Goal: Information Seeking & Learning: Learn about a topic

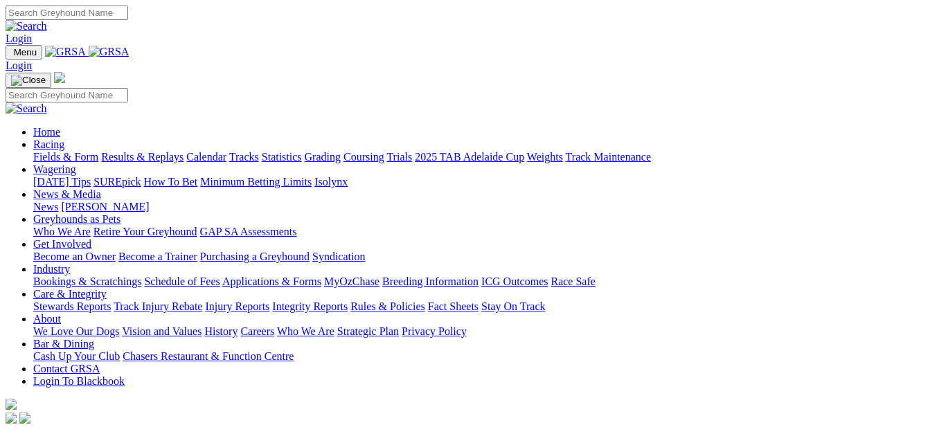
click at [146, 151] on link "Results & Replays" at bounding box center [142, 157] width 82 height 12
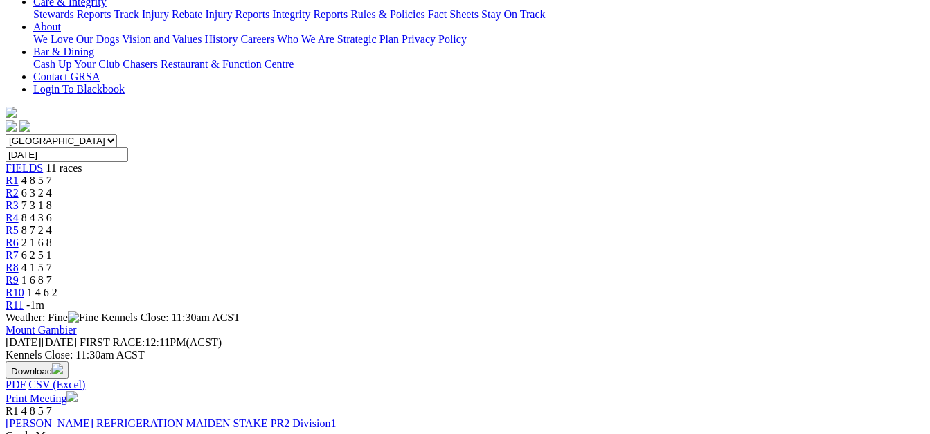
scroll to position [294, 0]
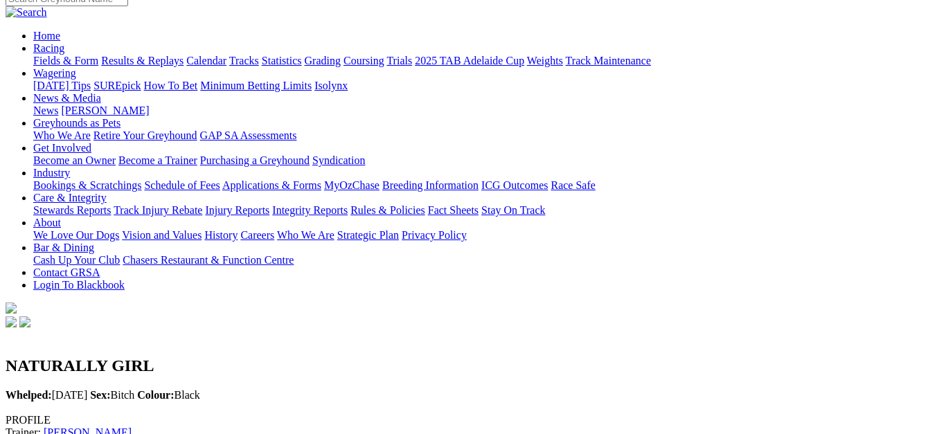
scroll to position [104, 0]
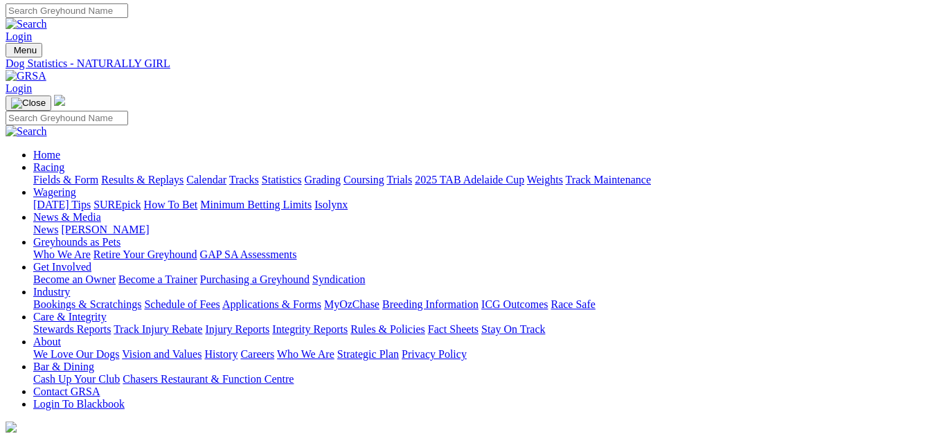
scroll to position [0, 0]
